Goal: Task Accomplishment & Management: Complete application form

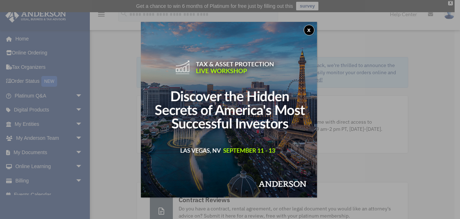
click at [78, 16] on div "x" at bounding box center [230, 109] width 460 height 219
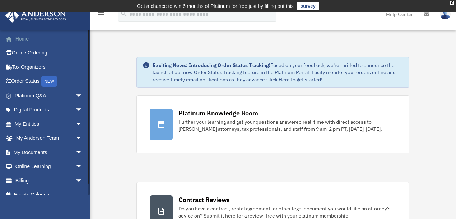
click at [15, 40] on span at bounding box center [12, 39] width 5 height 5
click at [297, 80] on link "Click Here to get started!" at bounding box center [295, 80] width 56 height 6
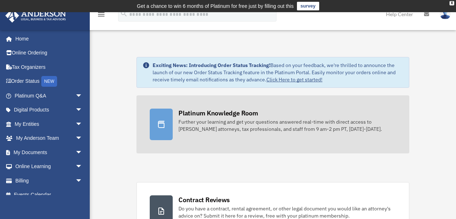
click at [183, 121] on div "Further your learning and get your questions answered real-time with direct acc…" at bounding box center [288, 126] width 218 height 14
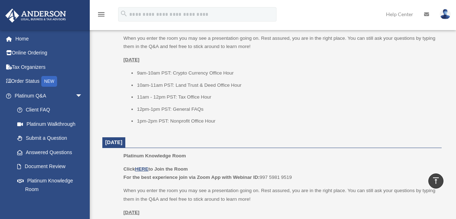
scroll to position [359, 0]
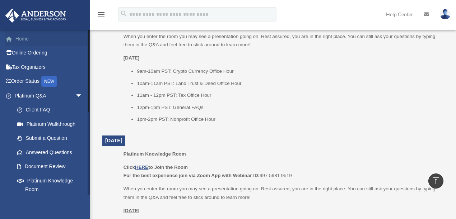
click at [22, 39] on link "Home" at bounding box center [49, 39] width 88 height 14
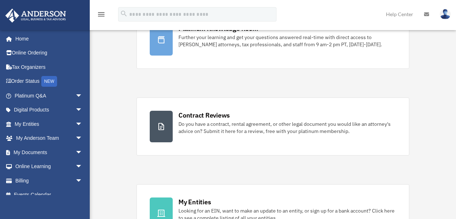
scroll to position [96, 0]
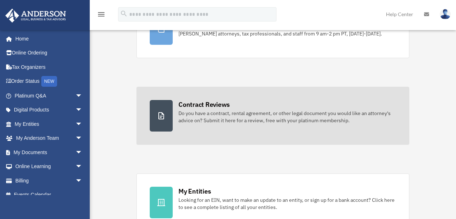
click at [222, 110] on div "Do you have a contract, rental agreement, or other legal document you would lik…" at bounding box center [288, 117] width 218 height 14
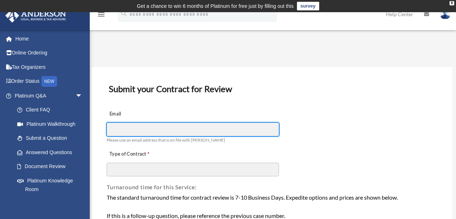
click at [173, 128] on input "Email" at bounding box center [193, 130] width 172 height 14
type input "**********"
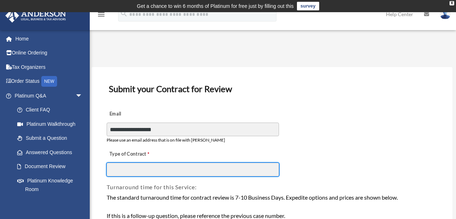
click at [156, 168] on input "Type of Contract" at bounding box center [193, 170] width 172 height 14
type input "*"
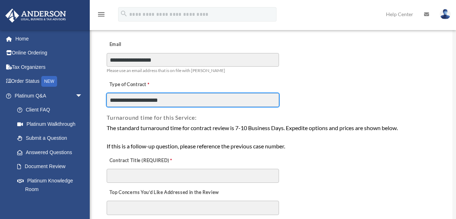
scroll to position [96, 0]
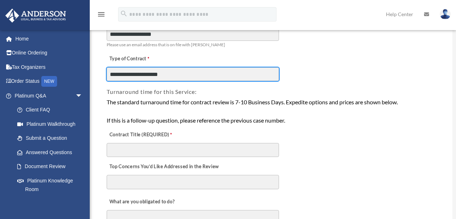
type input "**********"
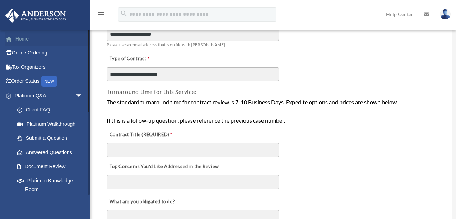
click at [23, 40] on link "Home" at bounding box center [49, 39] width 88 height 14
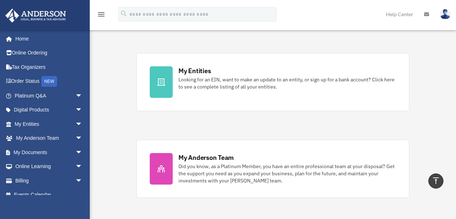
scroll to position [217, 0]
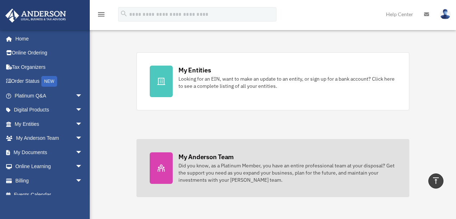
click at [221, 170] on div "Did you know, as a Platinum Member, you have an entire professional team at you…" at bounding box center [288, 173] width 218 height 22
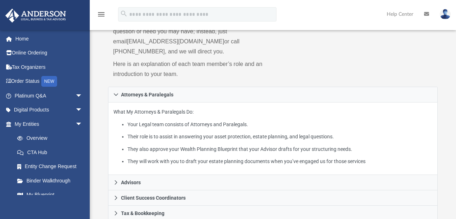
scroll to position [72, 0]
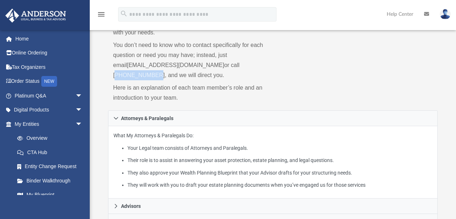
drag, startPoint x: 251, startPoint y: 64, endPoint x: 215, endPoint y: 63, distance: 36.7
click at [215, 63] on p "You don’t need to know who to contact specifically for each question or need yo…" at bounding box center [190, 60] width 155 height 40
copy p "[PHONE_NUMBER]"
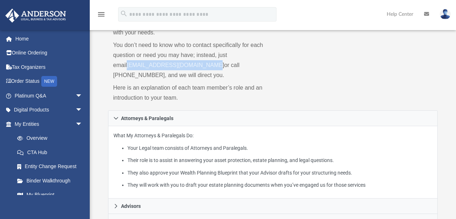
drag, startPoint x: 243, startPoint y: 55, endPoint x: 198, endPoint y: 64, distance: 46.6
click at [198, 64] on p "You don’t need to know who to contact specifically for each question or need yo…" at bounding box center [190, 60] width 155 height 40
copy p "myteam@andersonadvisors.com"
click at [21, 37] on link "Home" at bounding box center [49, 39] width 88 height 14
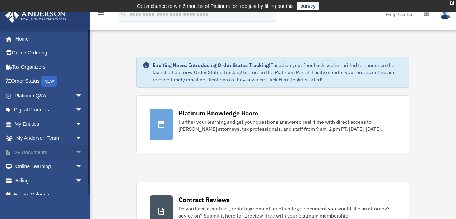
click at [75, 152] on span "arrow_drop_down" at bounding box center [82, 152] width 14 height 15
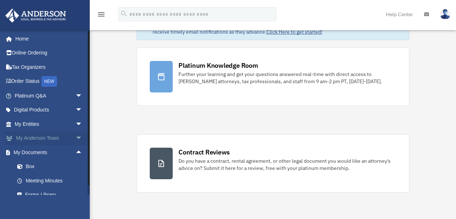
scroll to position [48, 0]
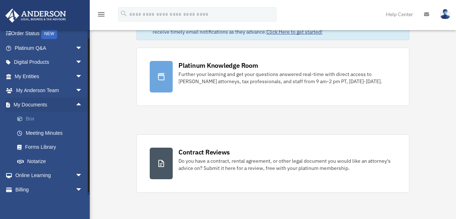
click at [29, 120] on link "Box" at bounding box center [51, 119] width 83 height 14
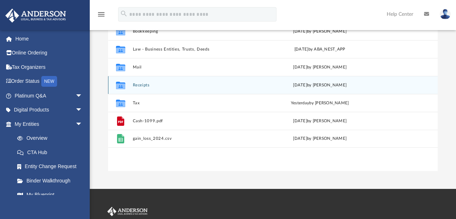
scroll to position [96, 0]
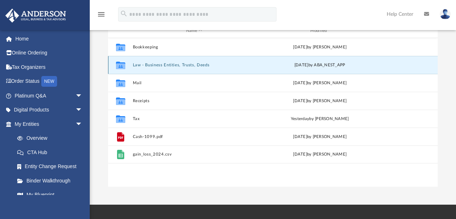
click at [183, 64] on button "Law - Business Entities, Trusts, Deeds" at bounding box center [194, 65] width 123 height 5
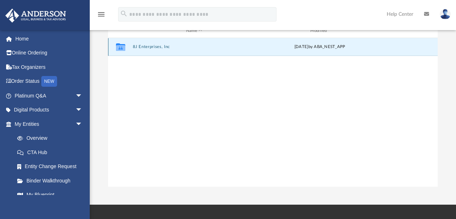
click at [151, 45] on button "8J Enterprises, Inc" at bounding box center [194, 47] width 123 height 5
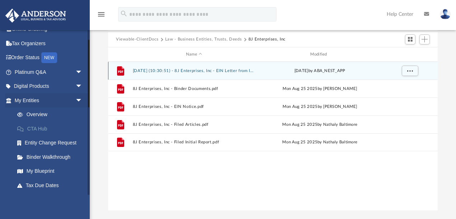
scroll to position [0, 0]
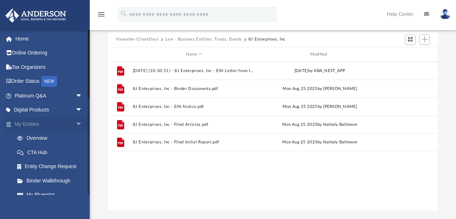
click at [75, 123] on span "arrow_drop_down" at bounding box center [82, 124] width 14 height 15
click at [75, 124] on span "arrow_drop_up" at bounding box center [82, 124] width 14 height 15
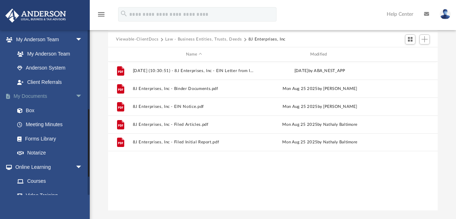
scroll to position [191, 0]
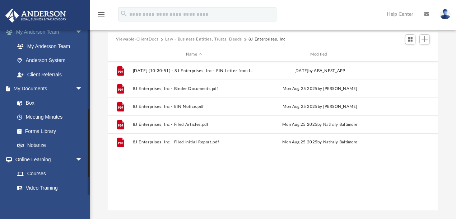
click at [76, 32] on span "arrow_drop_down" at bounding box center [82, 32] width 14 height 15
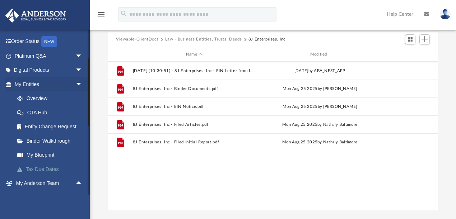
scroll to position [24, 0]
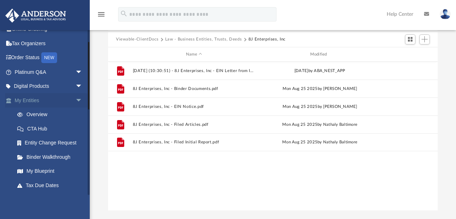
click at [75, 99] on span "arrow_drop_down" at bounding box center [82, 100] width 14 height 15
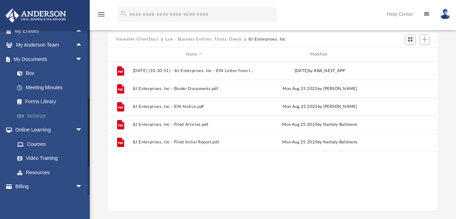
scroll to position [96, 0]
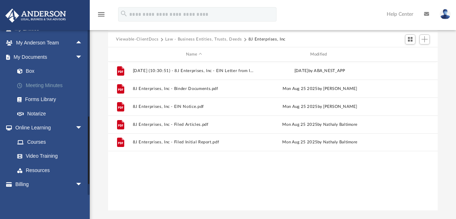
click at [45, 84] on link "Meeting Minutes" at bounding box center [51, 85] width 83 height 14
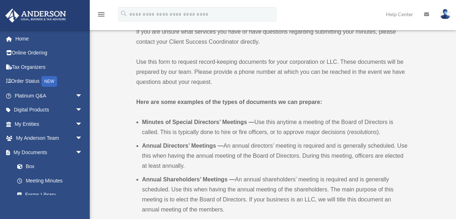
scroll to position [239, 0]
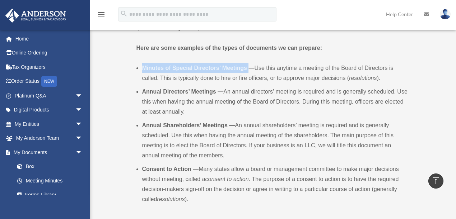
drag, startPoint x: 143, startPoint y: 66, endPoint x: 248, endPoint y: 70, distance: 105.0
click at [248, 70] on b "Minutes of Special Directors’ Meetings —" at bounding box center [198, 68] width 112 height 6
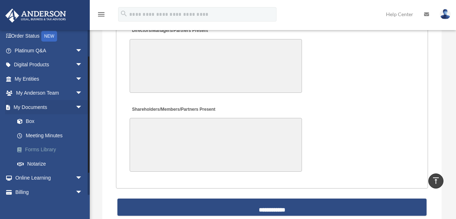
scroll to position [48, 0]
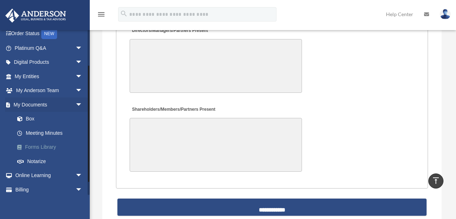
click at [48, 148] on link "Forms Library" at bounding box center [51, 147] width 83 height 14
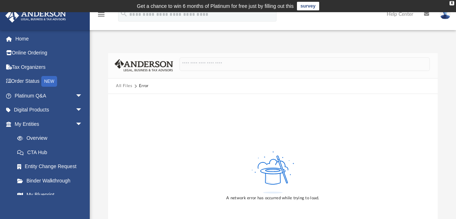
click at [120, 86] on button "All Files" at bounding box center [124, 86] width 17 height 6
drag, startPoint x: 298, startPoint y: 198, endPoint x: 207, endPoint y: 166, distance: 97.0
click at [233, 198] on div "A network error has occurred while trying to load." at bounding box center [272, 198] width 93 height 6
click at [120, 85] on button "All Files" at bounding box center [124, 86] width 17 height 6
click at [452, 3] on div "X" at bounding box center [452, 3] width 5 height 4
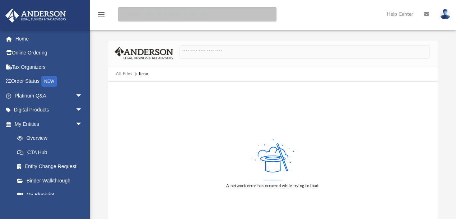
click at [173, 14] on input "search" at bounding box center [197, 14] width 158 height 14
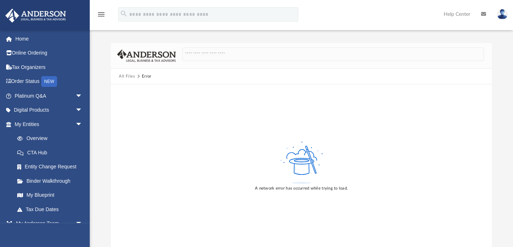
click at [115, 34] on div "All Files Error A network error has occurred while trying to load." at bounding box center [301, 137] width 423 height 219
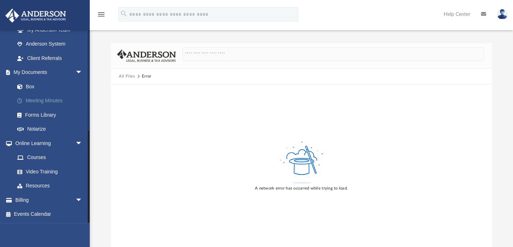
scroll to position [27, 0]
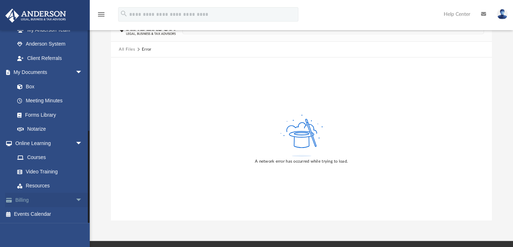
click at [75, 197] on span "arrow_drop_down" at bounding box center [82, 200] width 14 height 15
click at [42, 213] on link "$ Open Invoices" at bounding box center [51, 214] width 83 height 15
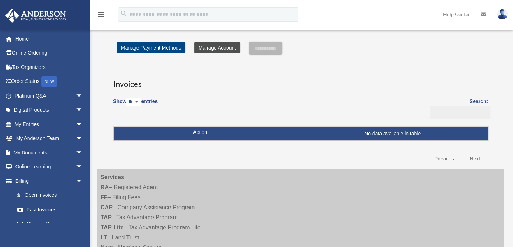
click at [212, 46] on link "Manage Account" at bounding box center [217, 47] width 46 height 11
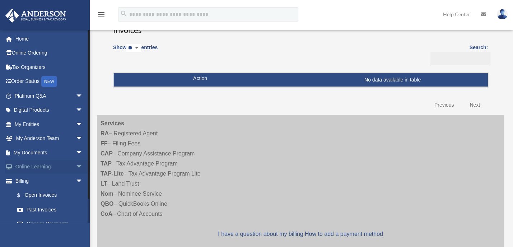
scroll to position [24, 0]
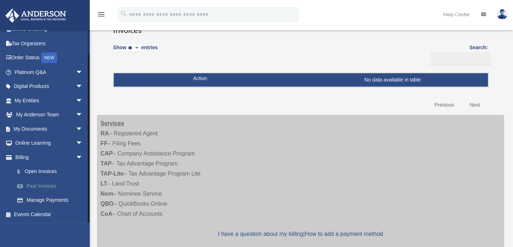
click at [44, 186] on link "Past Invoices" at bounding box center [52, 186] width 84 height 14
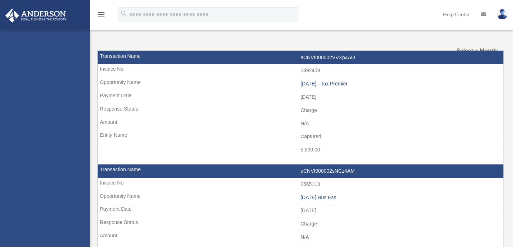
select select
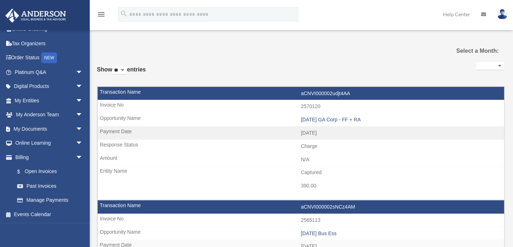
click at [500, 63] on select "**********" at bounding box center [491, 66] width 28 height 8
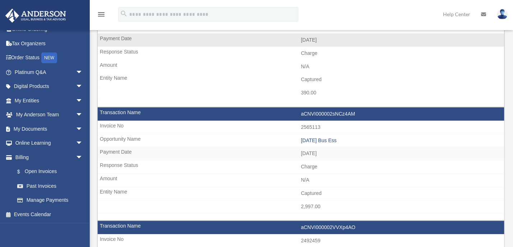
scroll to position [108, 0]
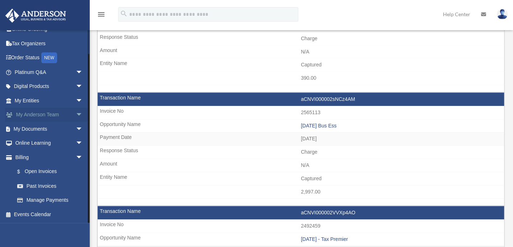
click at [76, 112] on span "arrow_drop_down" at bounding box center [83, 115] width 14 height 15
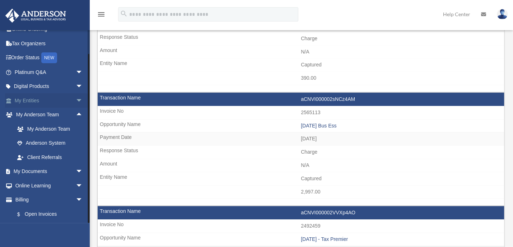
click at [76, 101] on span "arrow_drop_down" at bounding box center [83, 100] width 14 height 15
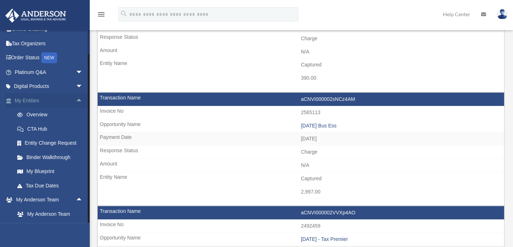
click at [76, 100] on span "arrow_drop_up" at bounding box center [83, 100] width 14 height 15
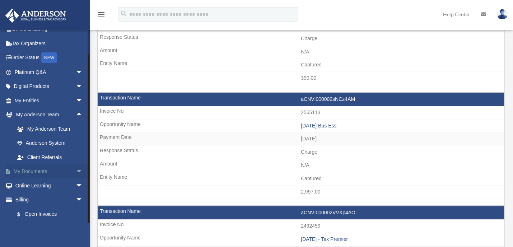
click at [76, 171] on span "arrow_drop_down" at bounding box center [83, 172] width 14 height 15
click at [76, 171] on span "arrow_drop_up" at bounding box center [83, 172] width 14 height 15
click at [76, 71] on span "arrow_drop_down" at bounding box center [83, 72] width 14 height 15
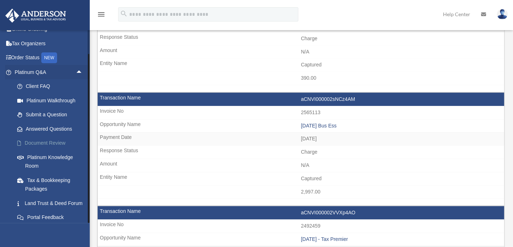
click at [48, 141] on link "Document Review" at bounding box center [52, 143] width 84 height 14
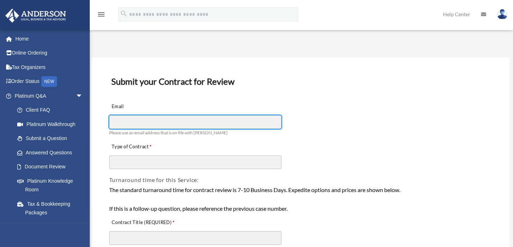
click at [176, 120] on input "Email" at bounding box center [195, 122] width 172 height 14
type input "**********"
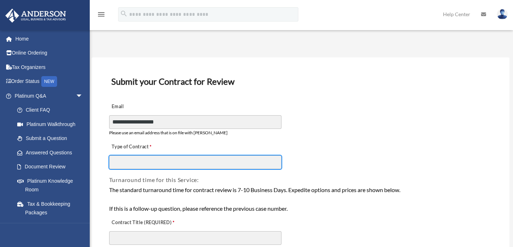
click at [165, 161] on input "Type of Contract" at bounding box center [195, 163] width 172 height 14
type input "*"
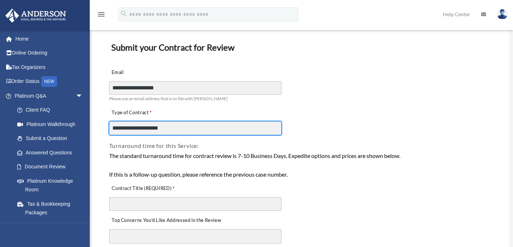
scroll to position [81, 0]
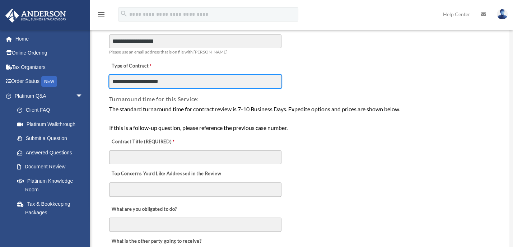
type input "**********"
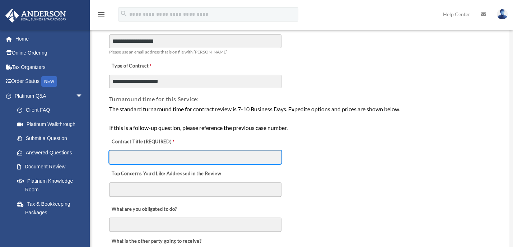
click at [156, 155] on input "Contract Title (REQUIRED)" at bounding box center [195, 158] width 172 height 14
click at [142, 156] on input "Contract Title (REQUIRED)" at bounding box center [195, 158] width 172 height 14
paste input "**********"
type input "**********"
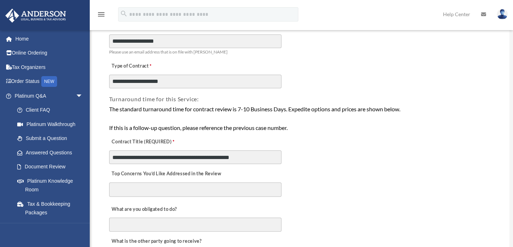
click at [130, 190] on textarea "Top Concerns You’d Like Addressed in the Review" at bounding box center [195, 189] width 172 height 14
type textarea "*"
click at [134, 187] on textarea "**********" at bounding box center [195, 189] width 172 height 14
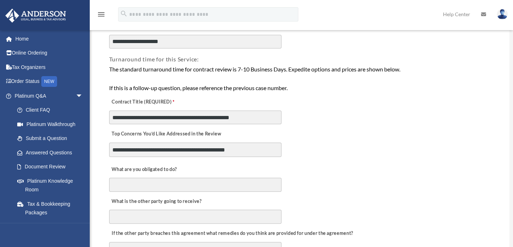
scroll to position [135, 0]
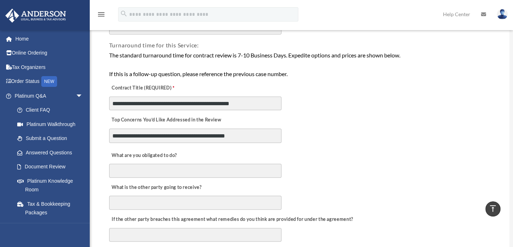
type textarea "**********"
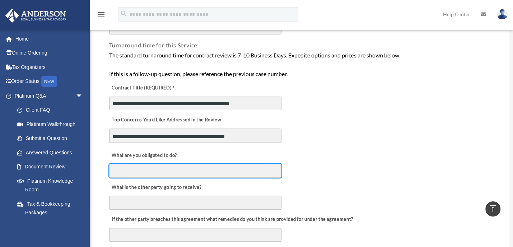
click at [152, 169] on input "What are you obligated to do?" at bounding box center [195, 171] width 172 height 14
type input "**********"
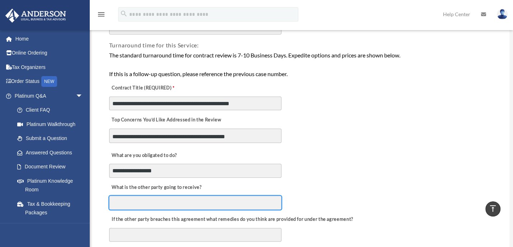
click at [164, 201] on input "What is the other party going to receive?" at bounding box center [195, 203] width 172 height 14
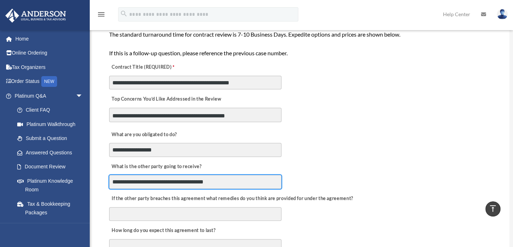
scroll to position [189, 0]
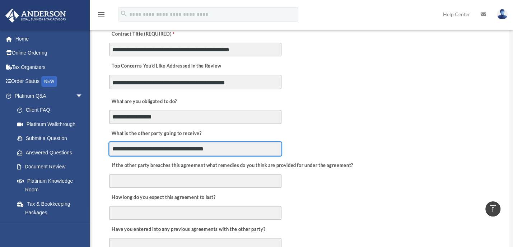
type input "**********"
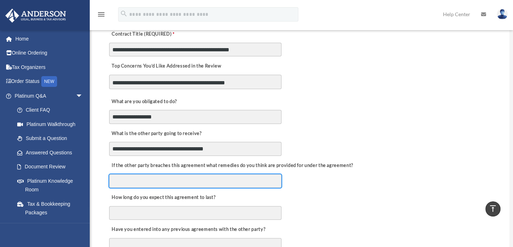
click at [144, 180] on input "If the other party breaches this agreement what remedies do you think are provi…" at bounding box center [195, 181] width 172 height 14
type input "**********"
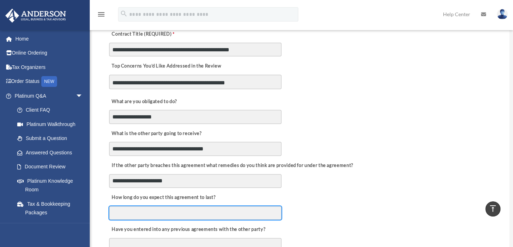
click at [259, 209] on input "How long do you expect this agreement to last?" at bounding box center [195, 213] width 172 height 14
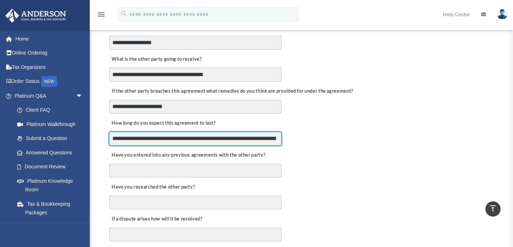
scroll to position [269, 0]
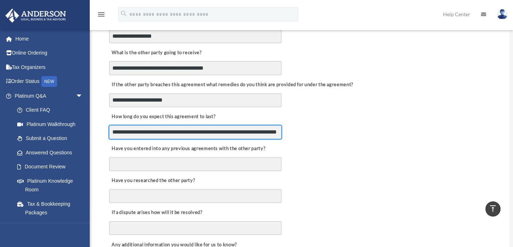
type input "**********"
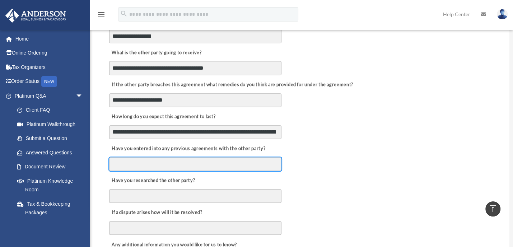
click at [175, 157] on input "Have you entered into any previous agreements with the other party?" at bounding box center [195, 164] width 172 height 14
type input "**********"
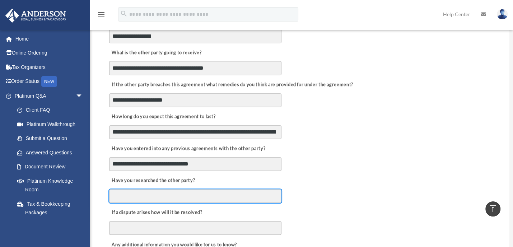
click at [187, 192] on input "Have you researched the other party?" at bounding box center [195, 196] width 172 height 14
type input "*"
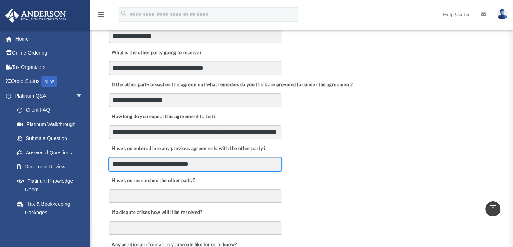
drag, startPoint x: 206, startPoint y: 159, endPoint x: 92, endPoint y: 160, distance: 113.9
click at [92, 160] on div "**********" at bounding box center [301, 183] width 418 height 790
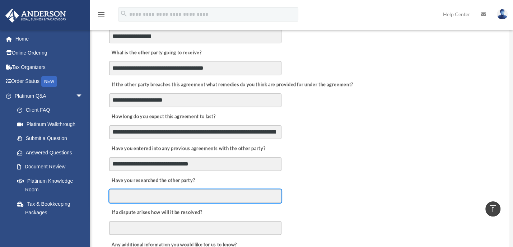
click at [135, 191] on input "Have you researched the other party?" at bounding box center [195, 196] width 172 height 14
paste input "**********"
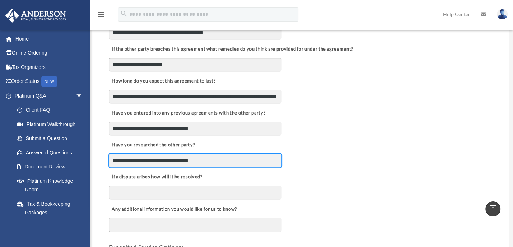
scroll to position [323, 0]
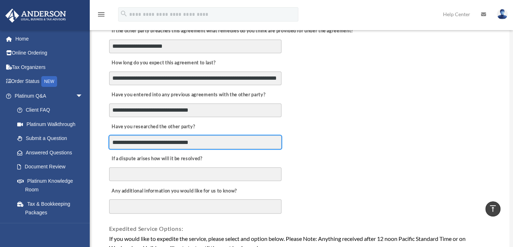
type input "**********"
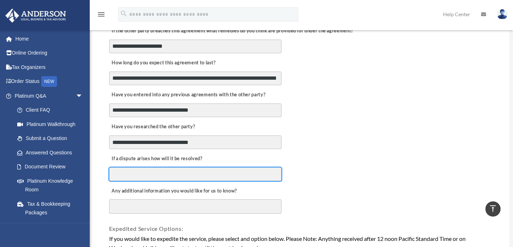
click at [152, 171] on input "If a dispute arises how will it be resolved?" at bounding box center [195, 174] width 172 height 14
type input "**********"
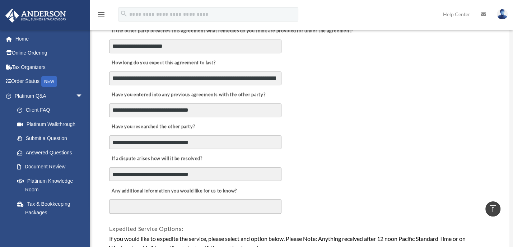
click at [178, 199] on textarea "Any additional information you would like for us to know?" at bounding box center [195, 206] width 172 height 14
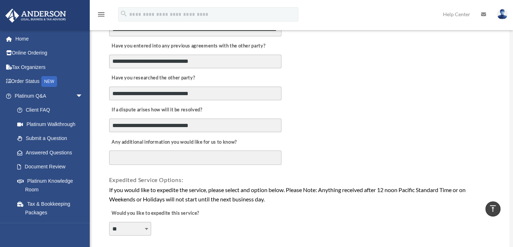
scroll to position [404, 0]
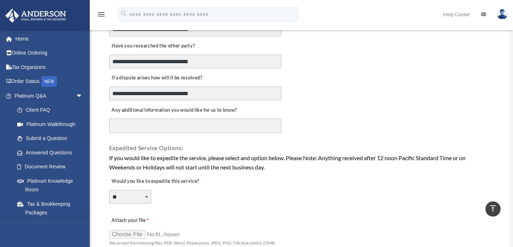
click at [145, 190] on select "**********" at bounding box center [130, 197] width 42 height 14
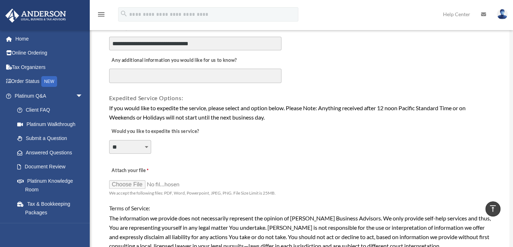
scroll to position [458, 0]
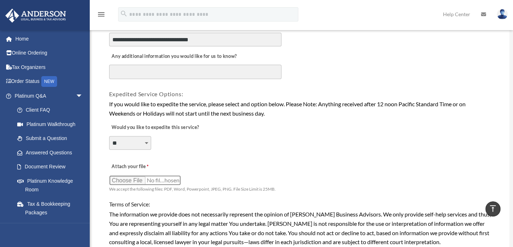
click at [125, 175] on input "Attach your file" at bounding box center [145, 180] width 72 height 10
type input "**********"
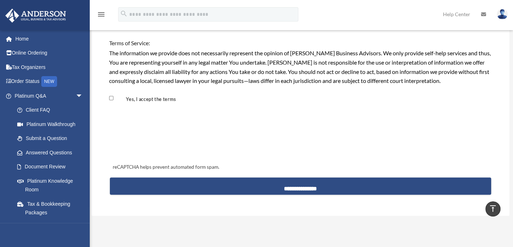
scroll to position [620, 0]
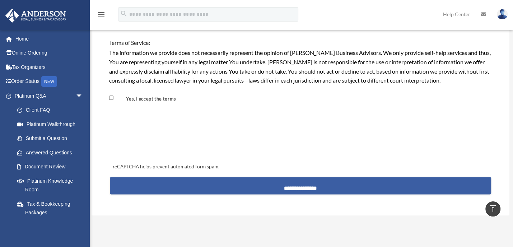
click at [291, 178] on input "**********" at bounding box center [301, 185] width 382 height 17
